Goal: Feedback & Contribution: Contribute content

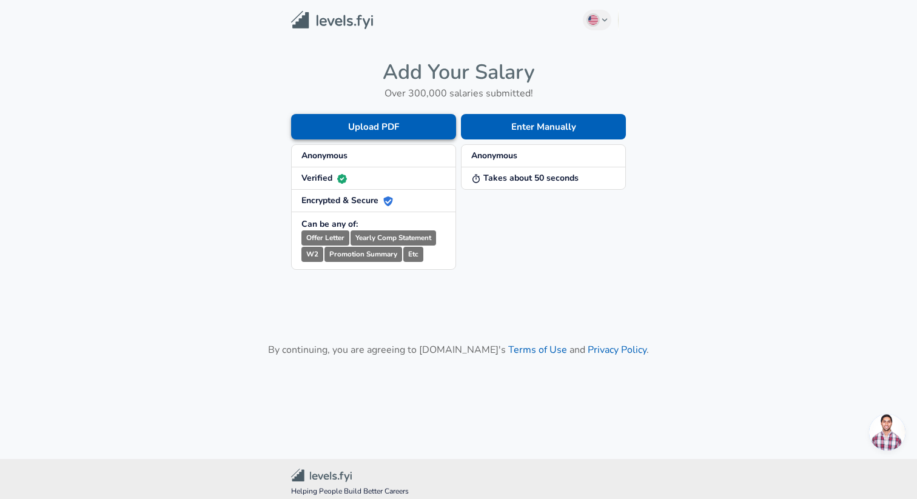
click at [407, 128] on button "Upload PDF" at bounding box center [373, 126] width 165 height 25
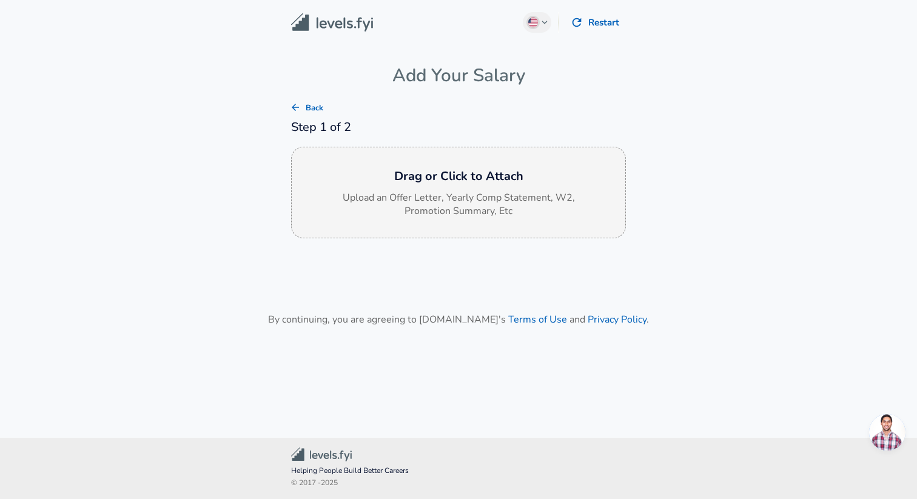
click at [411, 199] on p "Upload an Offer Letter, Yearly Comp Statement, W2, Promotion Summary, Etc" at bounding box center [458, 205] width 242 height 28
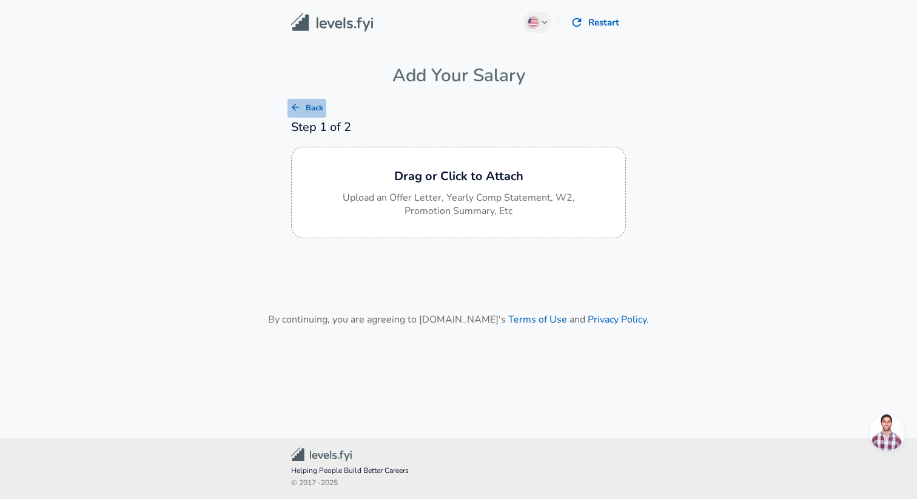
click at [293, 113] on button "Back" at bounding box center [306, 108] width 39 height 19
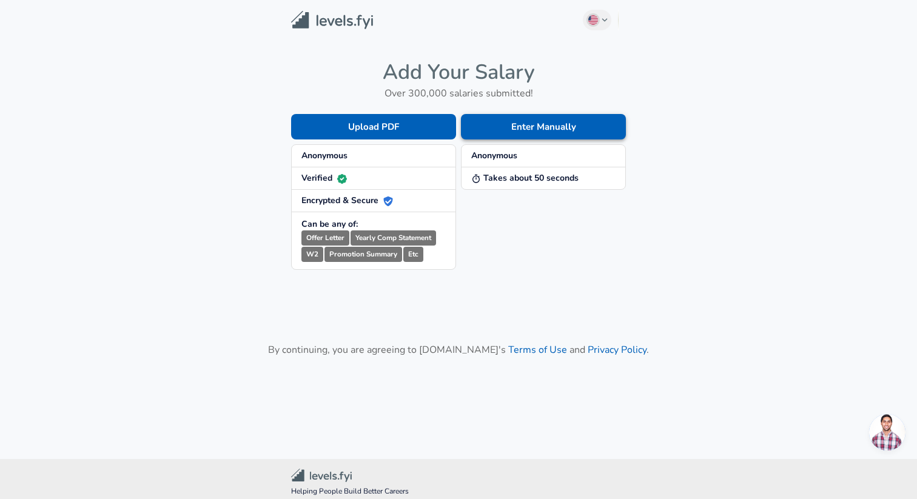
click at [518, 132] on button "Enter Manually" at bounding box center [543, 126] width 165 height 25
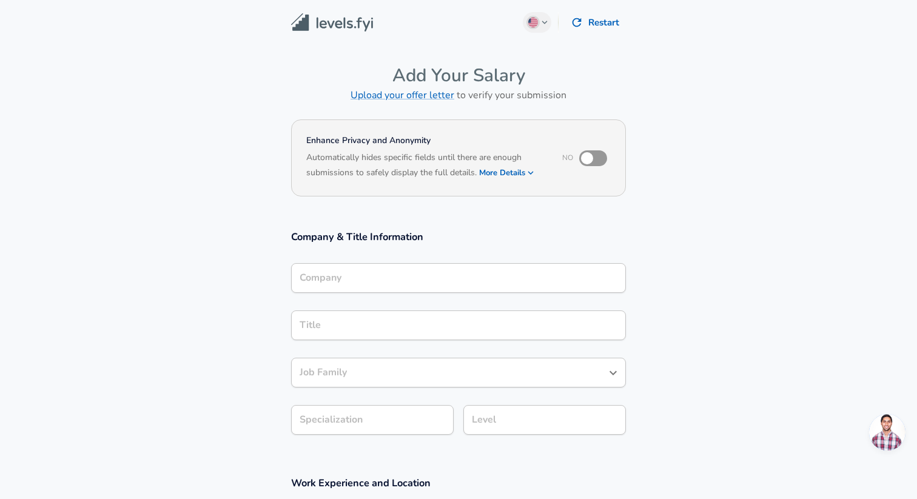
click at [371, 263] on div "Company" at bounding box center [458, 278] width 335 height 30
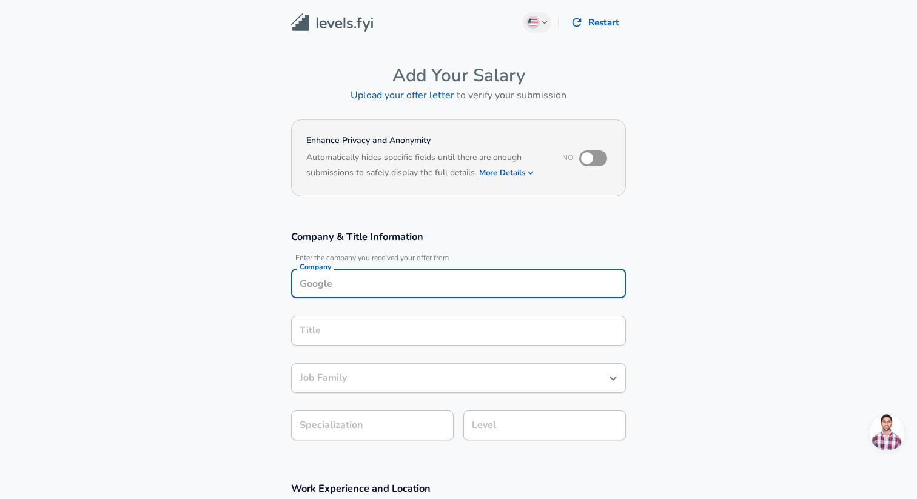
scroll to position [12, 0]
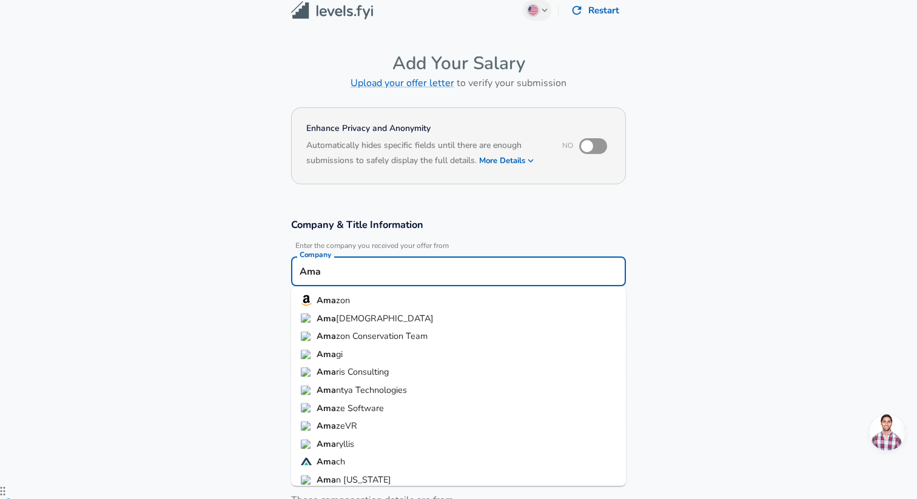
click at [358, 298] on li "Ama zon" at bounding box center [458, 301] width 335 height 18
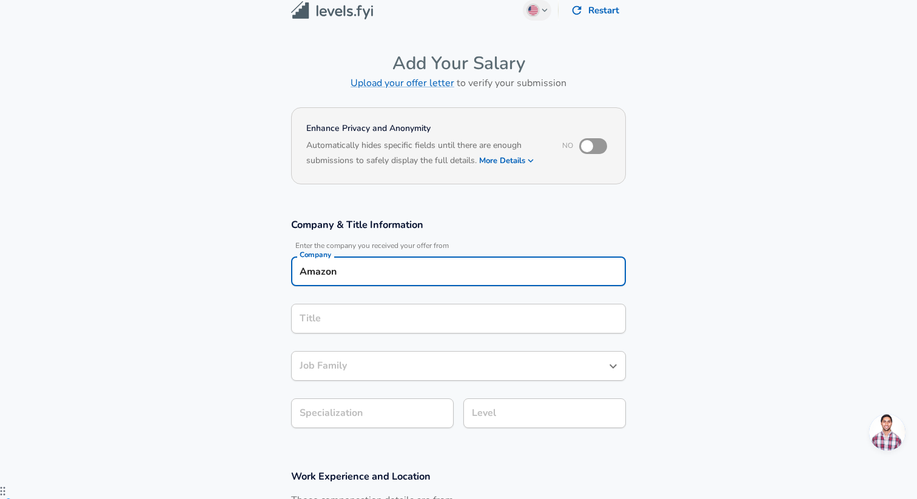
type input "Amazon"
click at [335, 312] on input "Title" at bounding box center [458, 318] width 324 height 19
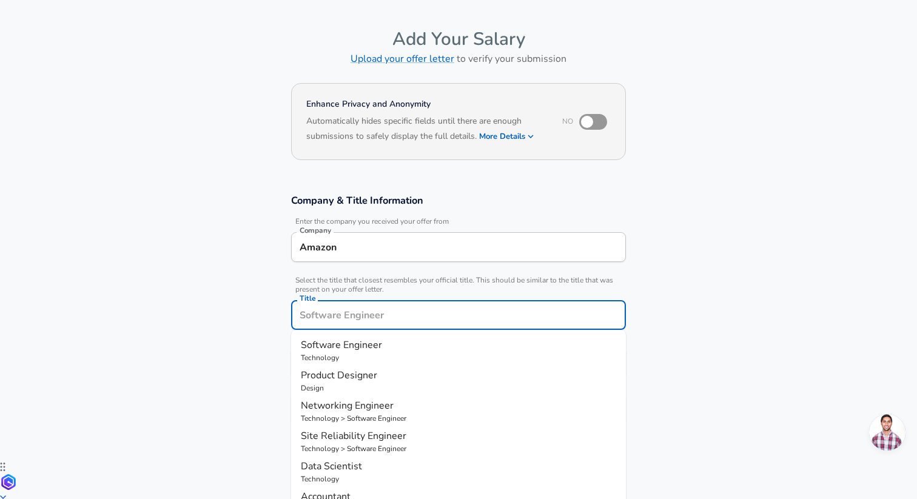
click at [335, 355] on p "Technology" at bounding box center [458, 357] width 315 height 11
type input "Software Engineer"
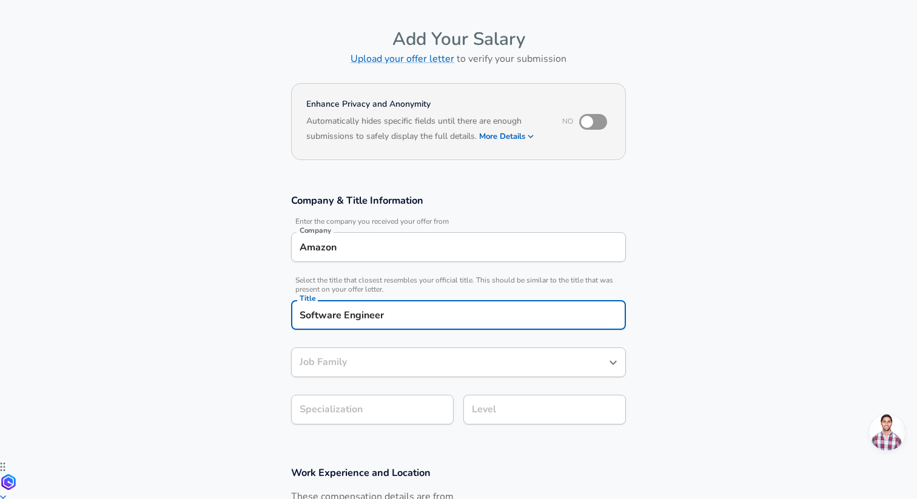
type input "Software Engineer"
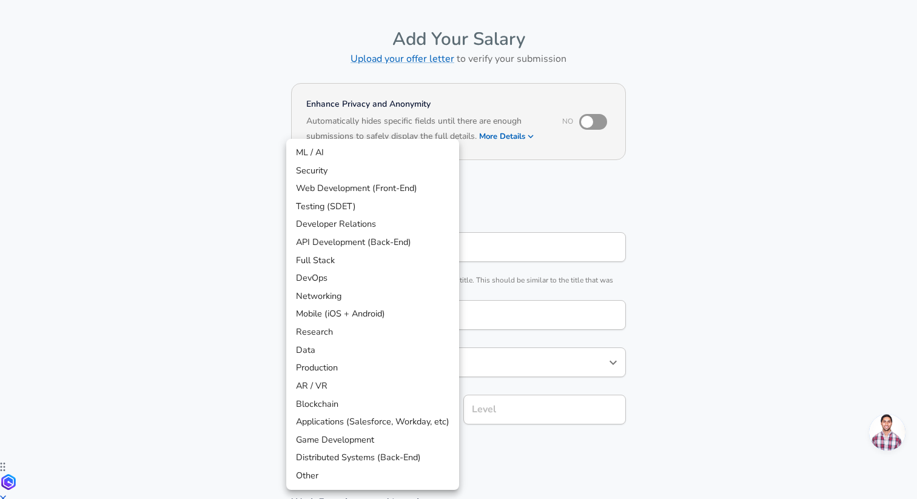
scroll to position [73, 0]
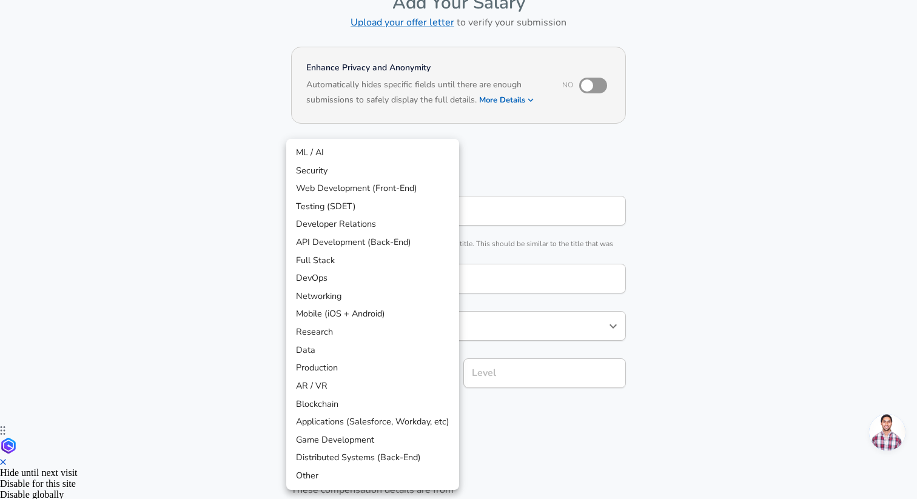
click at [347, 409] on body "English ([GEOGRAPHIC_DATA]) Change Restart Add Your Salary Upload your offer le…" at bounding box center [458, 176] width 917 height 499
click at [353, 455] on li "Distributed Systems (Back-End)" at bounding box center [372, 458] width 173 height 18
type input "Distributed Systems (Back-End)"
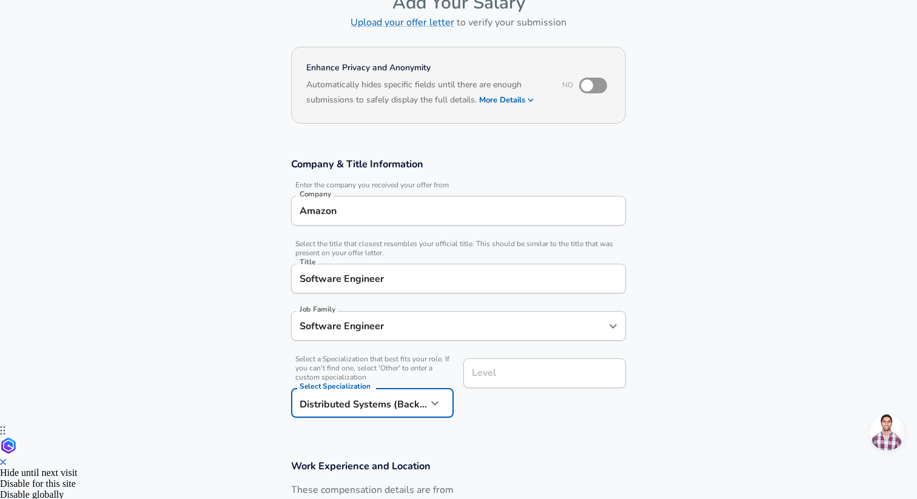
click at [509, 376] on input "Level" at bounding box center [545, 373] width 152 height 19
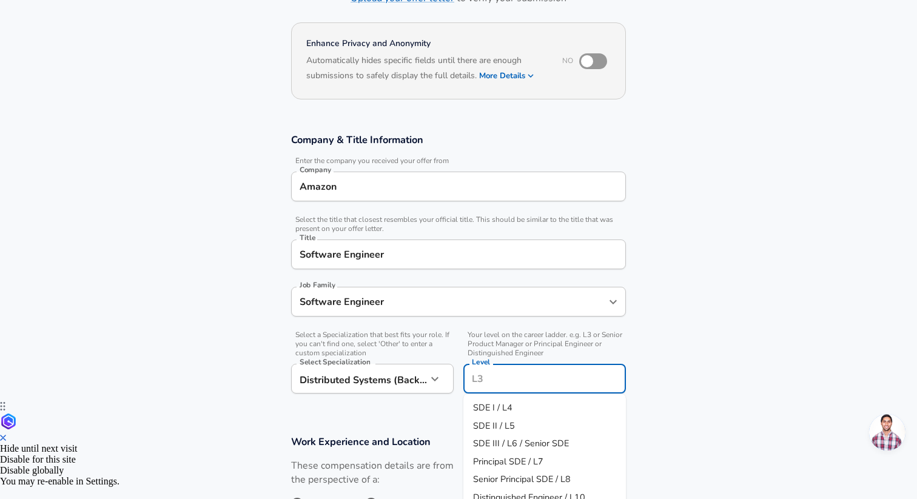
click at [498, 404] on span "SDE I / L4" at bounding box center [492, 407] width 39 height 12
type input "SDE I / L4"
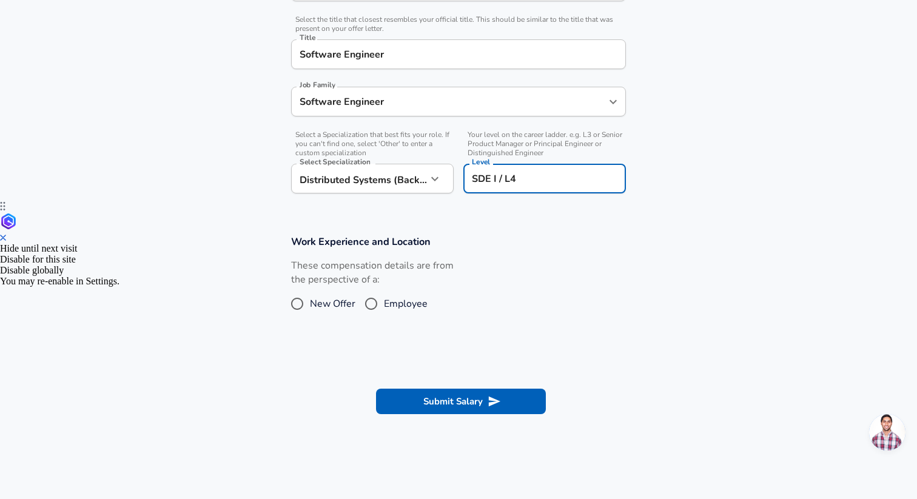
scroll to position [323, 0]
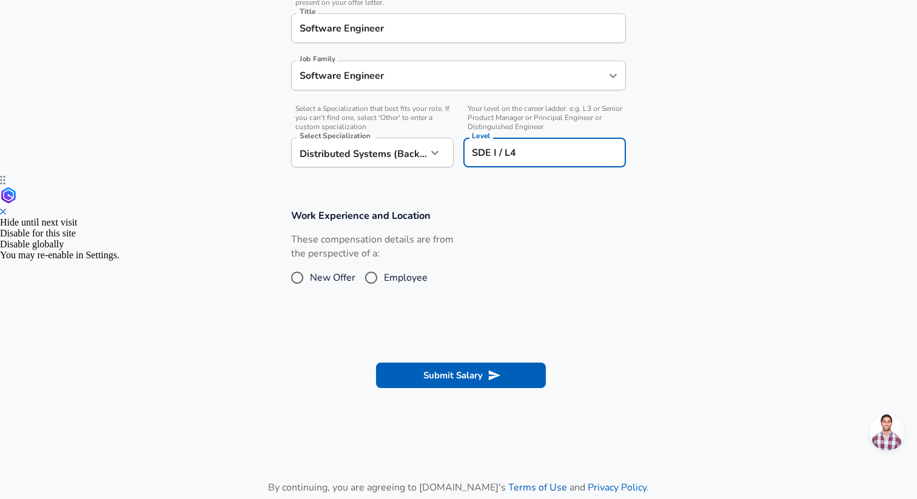
click at [366, 276] on input "Employee" at bounding box center [370, 277] width 25 height 19
radio input "true"
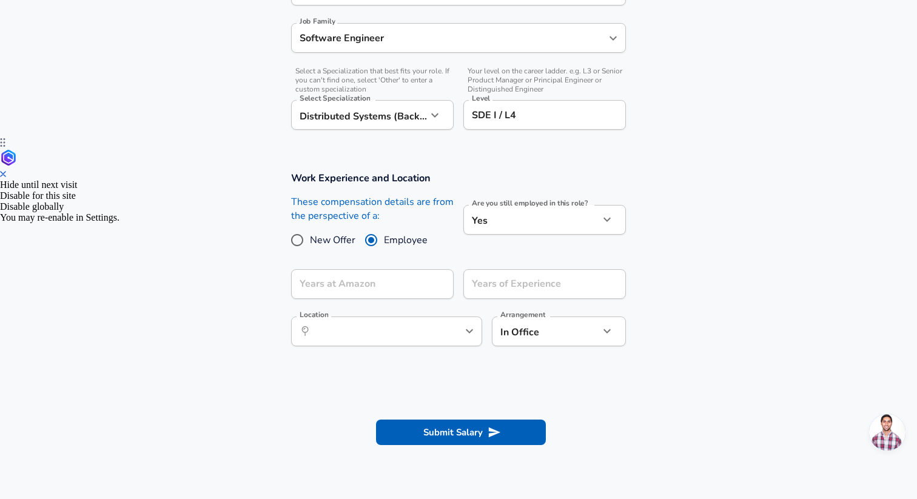
scroll to position [379, 0]
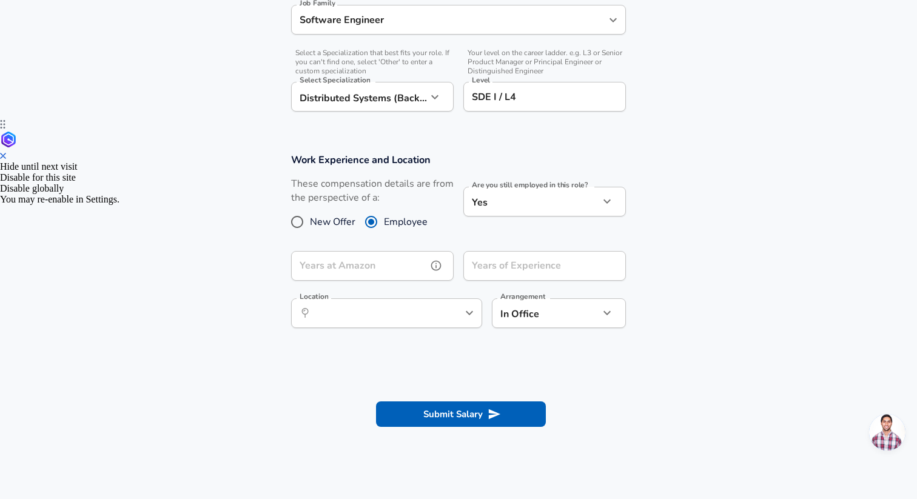
click at [396, 264] on input "Years at Amazon" at bounding box center [359, 266] width 136 height 30
type input "0"
click at [498, 273] on input "Years of Experience" at bounding box center [531, 266] width 136 height 30
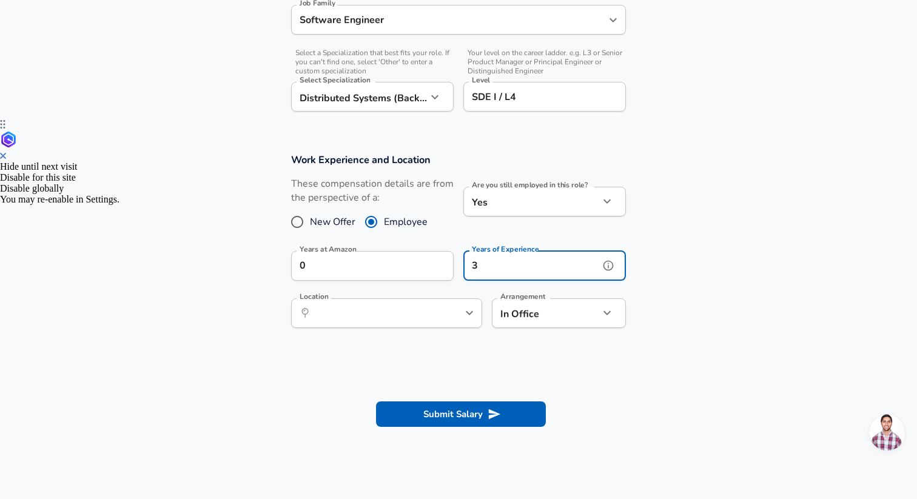
type input "3"
click at [392, 318] on input "Location" at bounding box center [373, 313] width 124 height 19
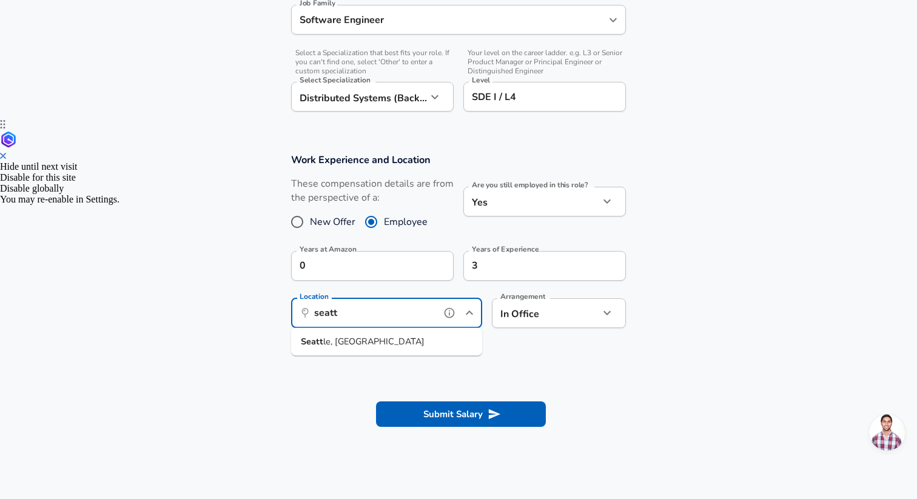
click at [344, 344] on span "le, [GEOGRAPHIC_DATA]" at bounding box center [373, 341] width 101 height 12
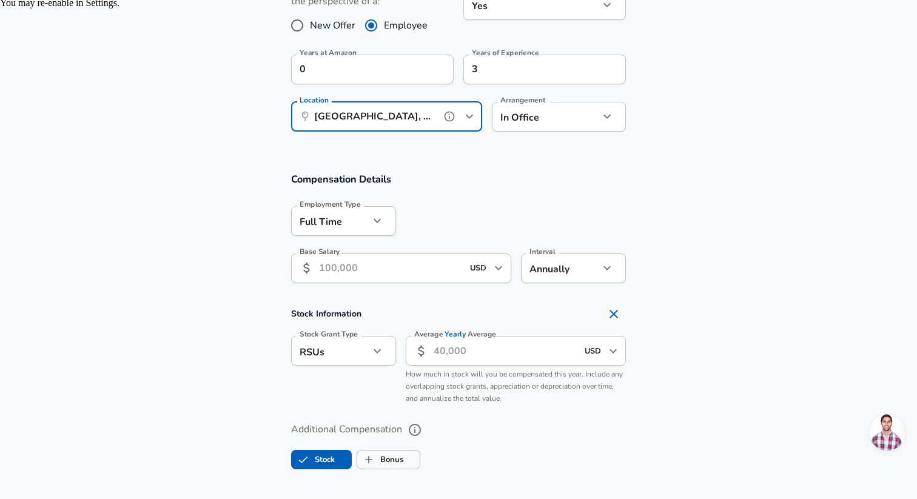
scroll to position [584, 0]
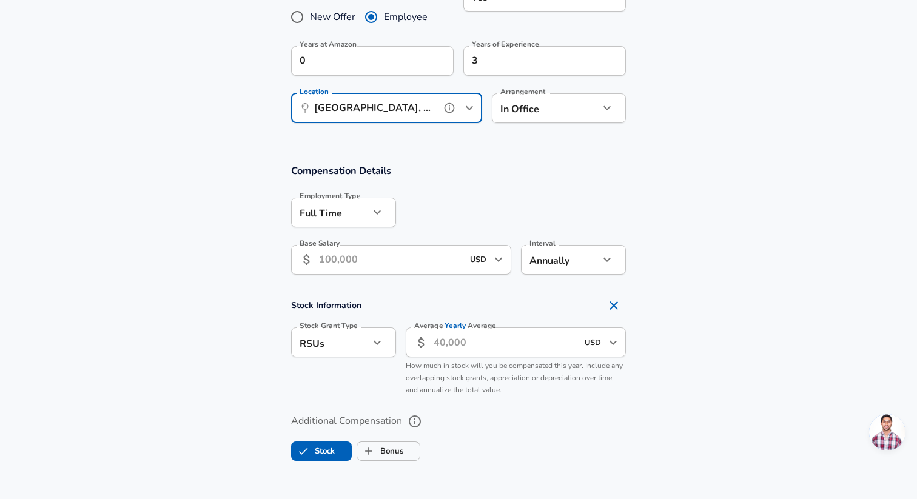
type input "[GEOGRAPHIC_DATA], [GEOGRAPHIC_DATA]"
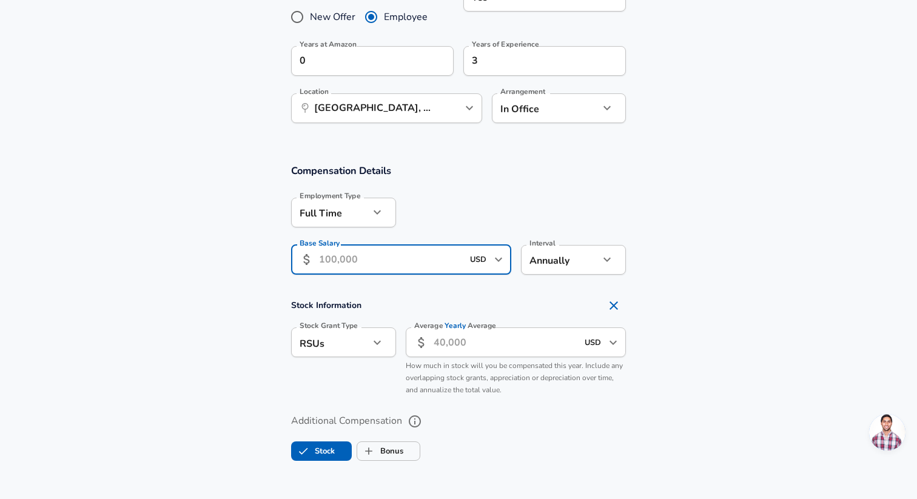
click at [373, 259] on input "Base Salary" at bounding box center [391, 260] width 144 height 30
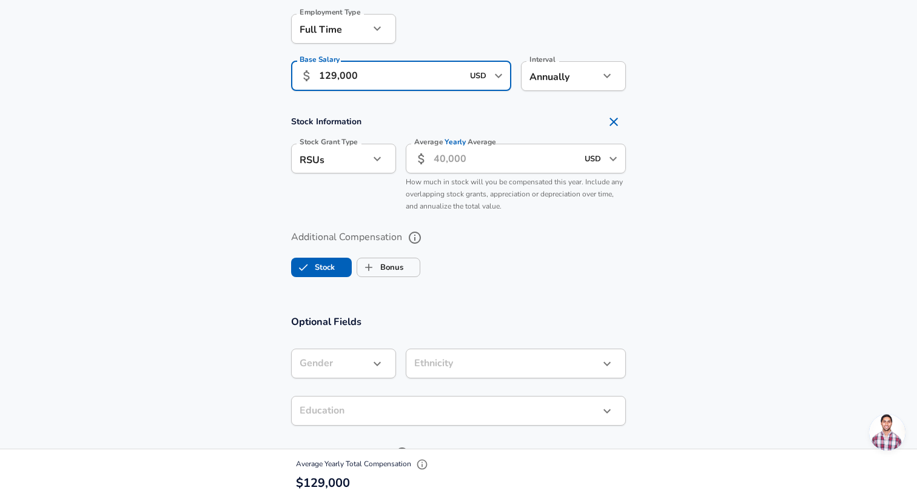
scroll to position [769, 0]
type input "129,000"
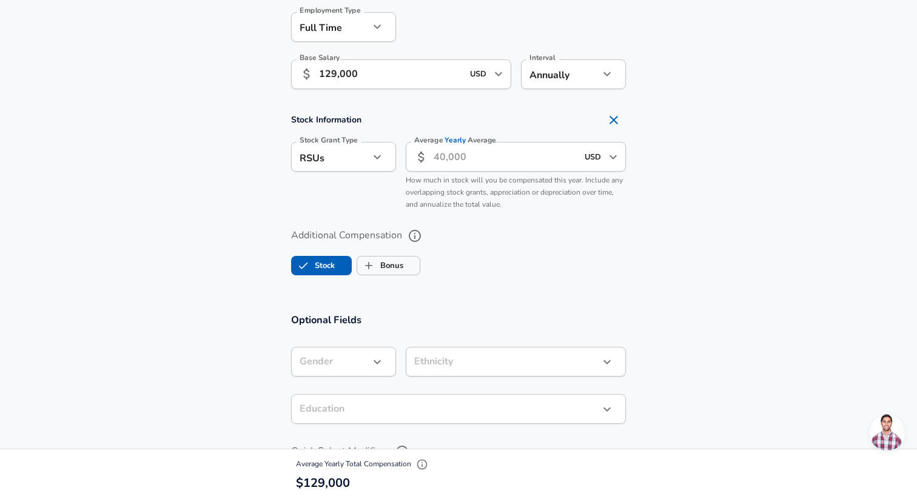
scroll to position [0, 0]
click at [459, 139] on span "Yearly" at bounding box center [455, 140] width 21 height 10
click at [459, 142] on input "Average Yearly Average" at bounding box center [505, 157] width 144 height 30
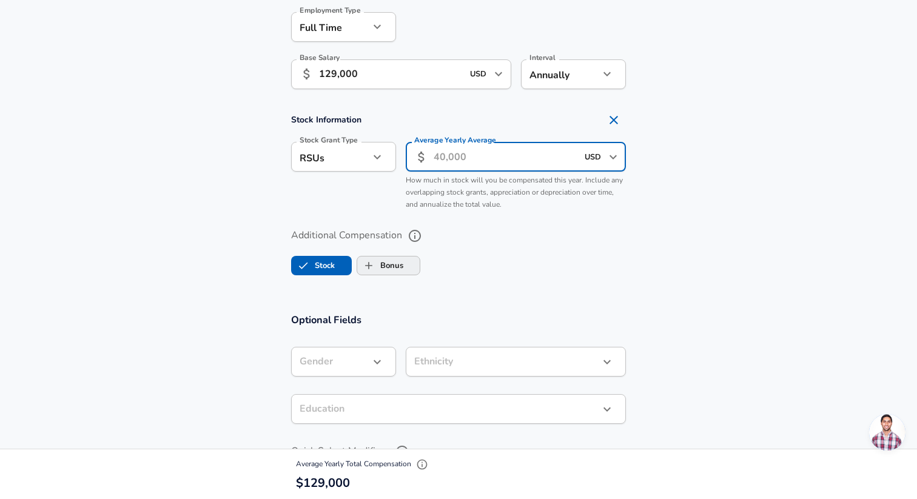
click at [370, 269] on input "Bonus" at bounding box center [368, 265] width 23 height 23
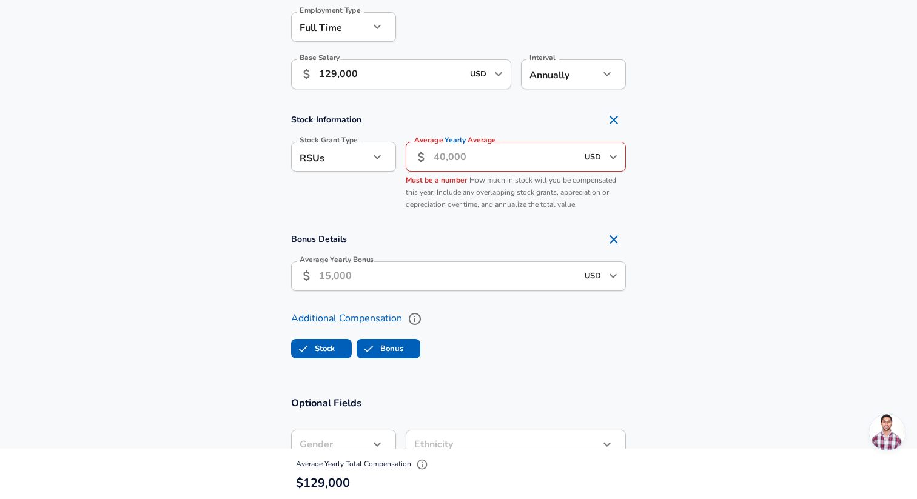
checkbox input "true"
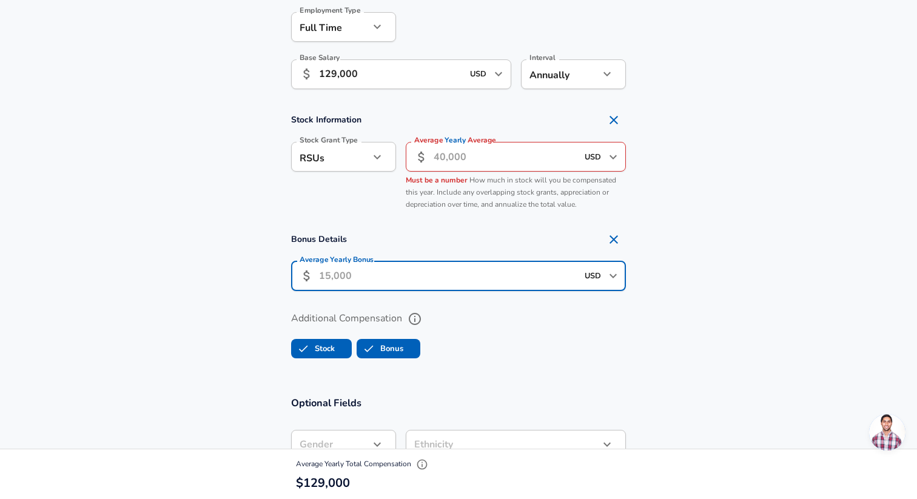
click at [327, 273] on input "Average Yearly Bonus" at bounding box center [448, 276] width 258 height 30
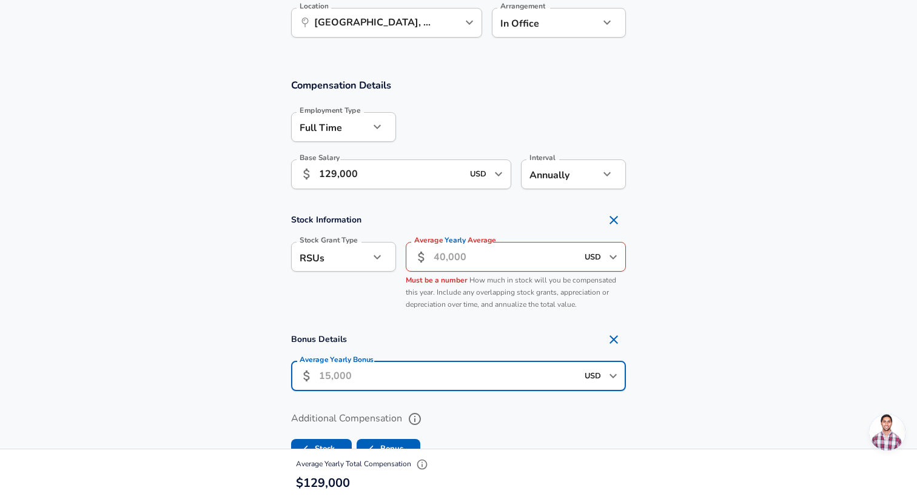
scroll to position [668, 0]
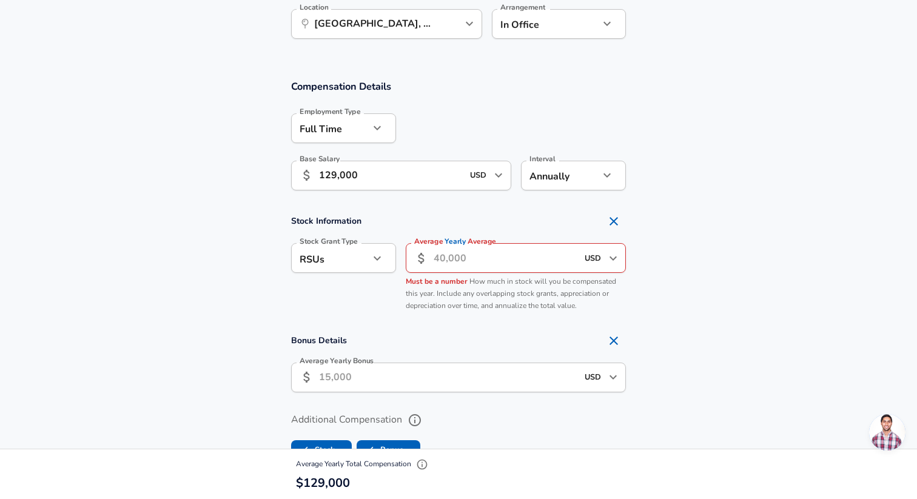
click at [481, 255] on input "Average Yearly Average" at bounding box center [505, 258] width 144 height 30
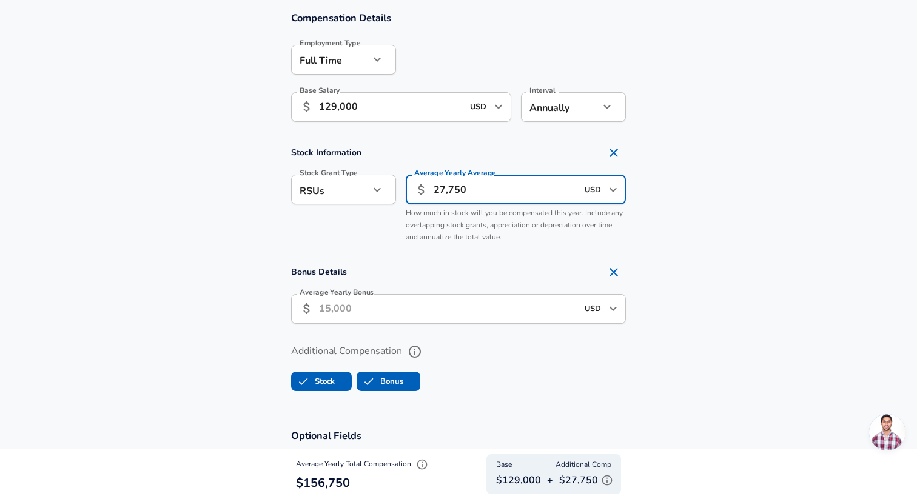
scroll to position [744, 0]
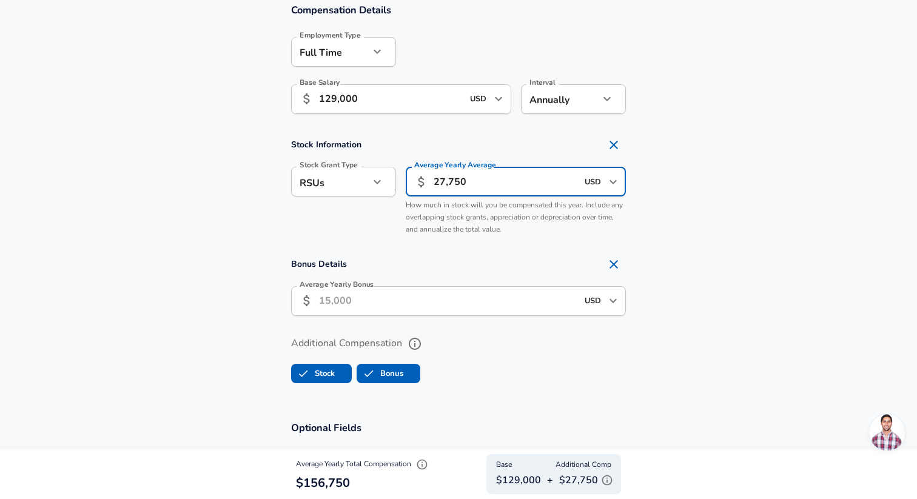
type input "27,750"
click at [348, 307] on input "Average Yearly Bonus" at bounding box center [448, 301] width 258 height 30
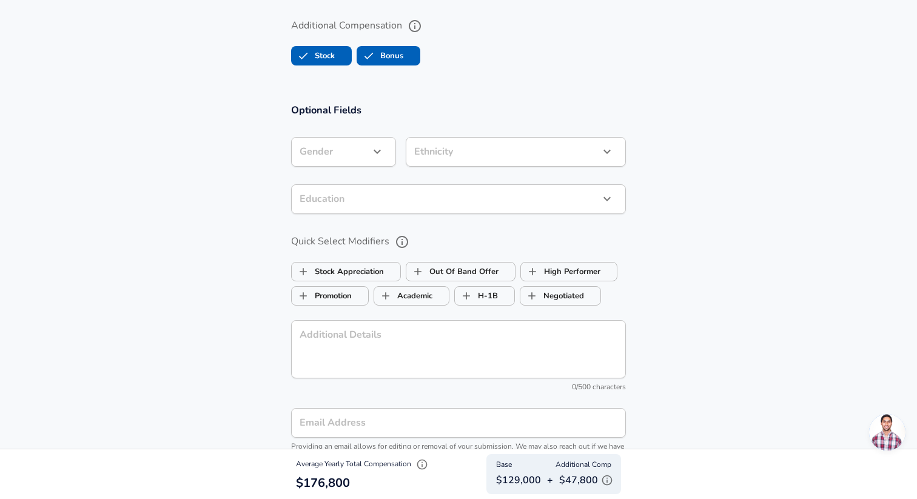
scroll to position [1061, 0]
type input "20,050"
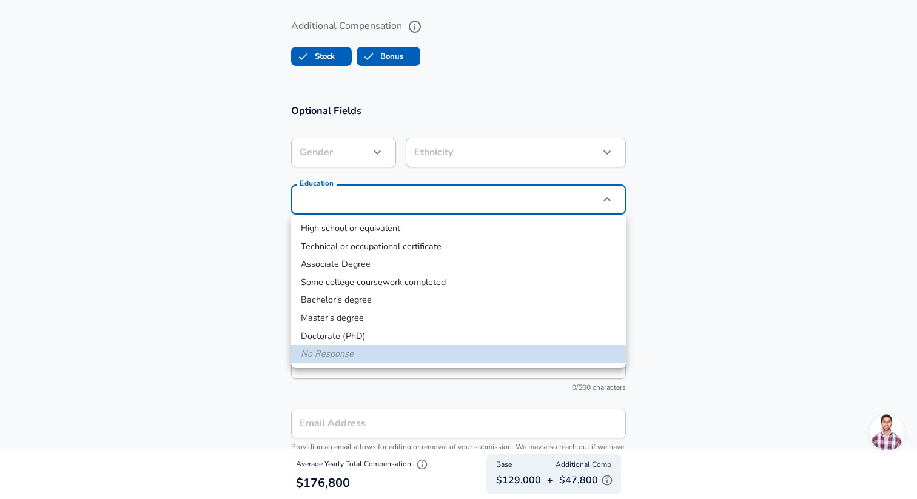
click at [327, 303] on li "Bachelor's degree" at bounding box center [458, 300] width 335 height 18
type input "Bachelors degree"
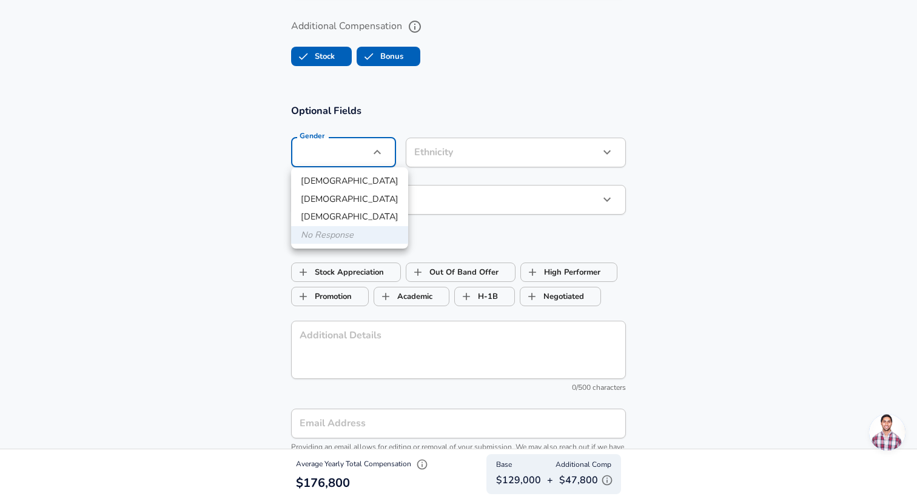
click at [332, 179] on li "[DEMOGRAPHIC_DATA]" at bounding box center [349, 181] width 117 height 18
type input "[DEMOGRAPHIC_DATA]"
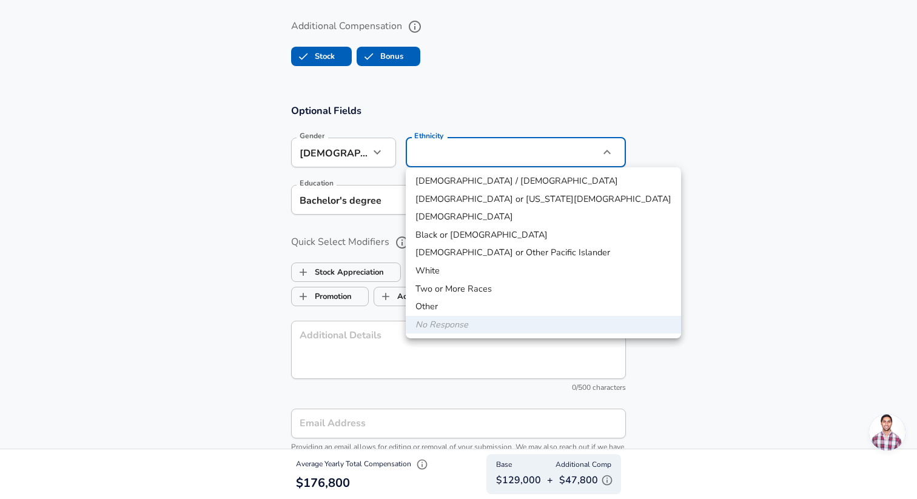
click at [475, 178] on li "[DEMOGRAPHIC_DATA] / [DEMOGRAPHIC_DATA]" at bounding box center [543, 181] width 275 height 18
type input "[DEMOGRAPHIC_DATA] / [DEMOGRAPHIC_DATA]"
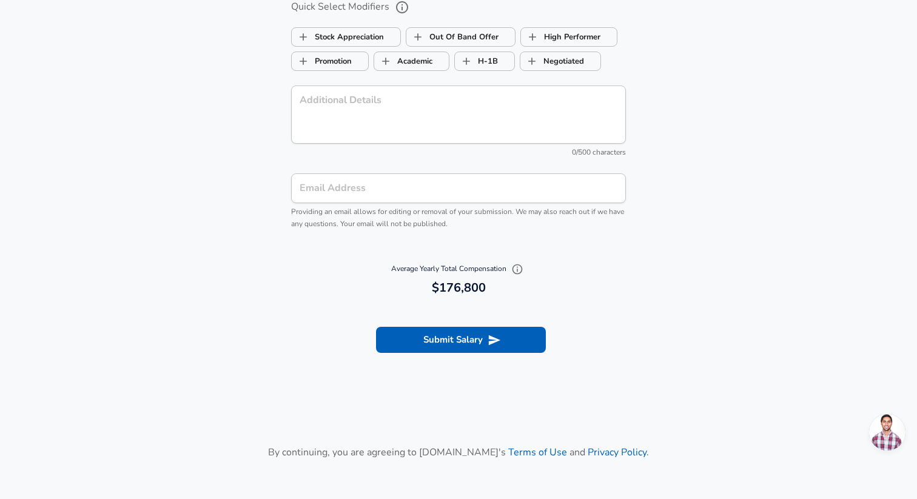
scroll to position [1300, 0]
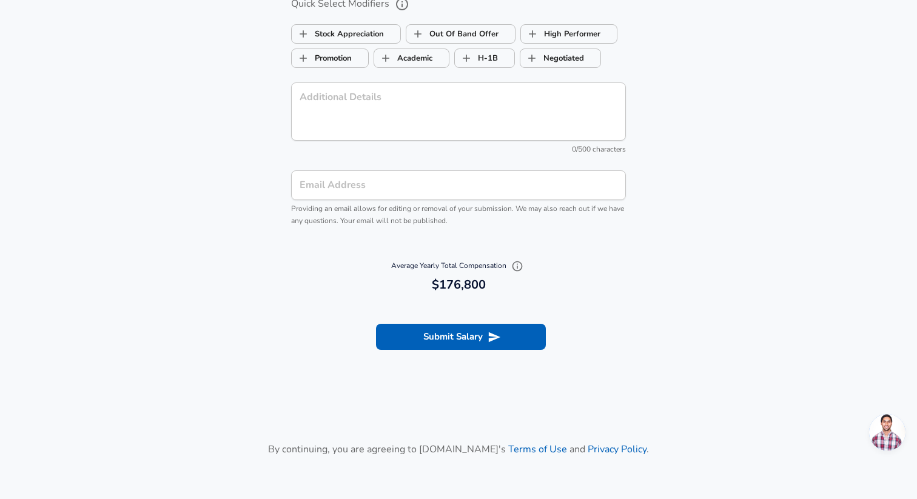
click at [367, 190] on input "Email Address" at bounding box center [458, 185] width 335 height 30
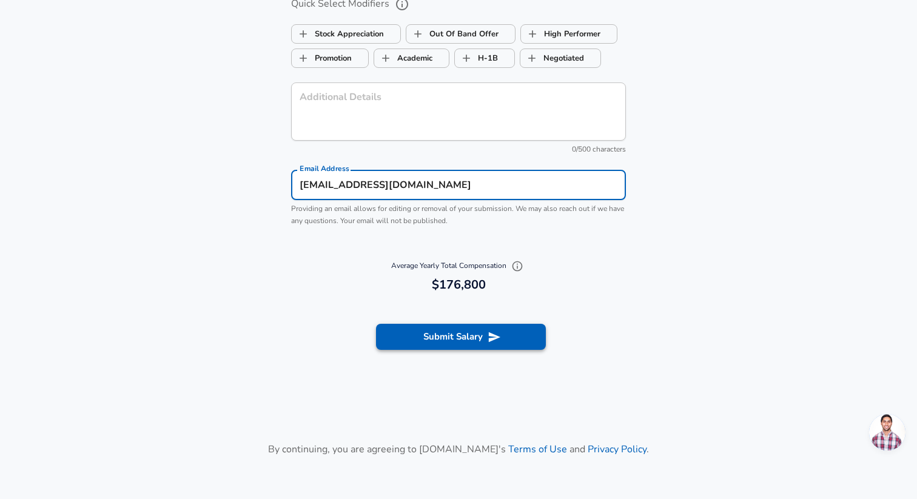
type input "[EMAIL_ADDRESS][DOMAIN_NAME]"
click at [393, 340] on button "Submit Salary" at bounding box center [461, 336] width 170 height 25
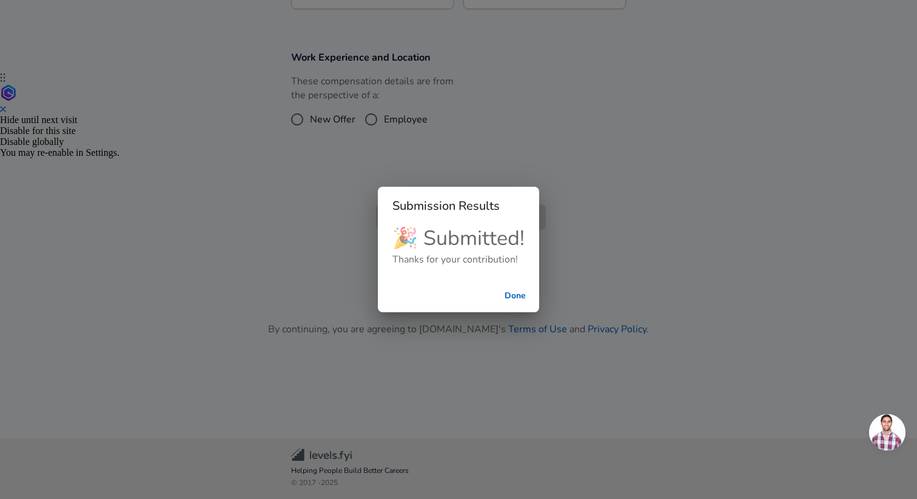
scroll to position [306, 0]
